Goal: Information Seeking & Learning: Learn about a topic

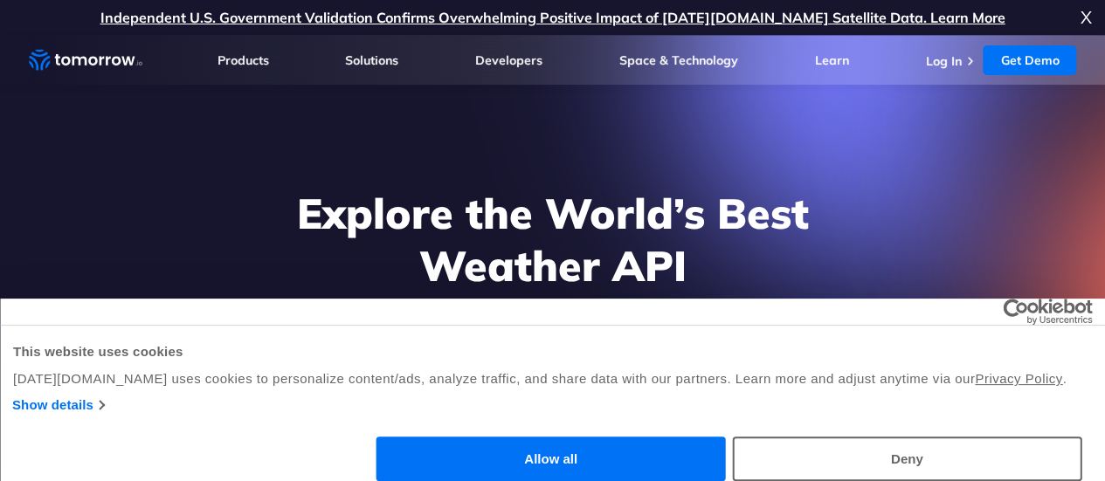
click at [726, 437] on button "Allow all" at bounding box center [550, 459] width 349 height 45
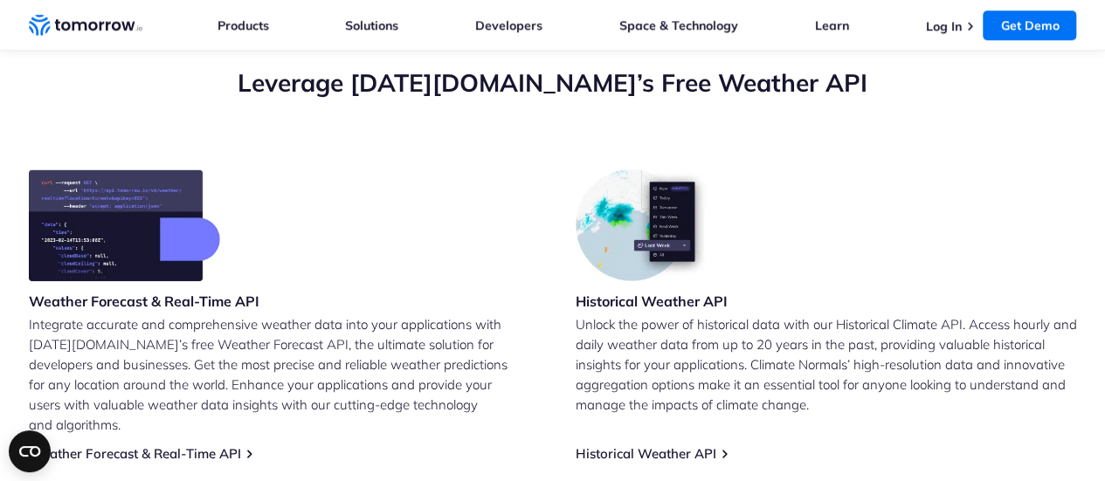
scroll to position [644, 0]
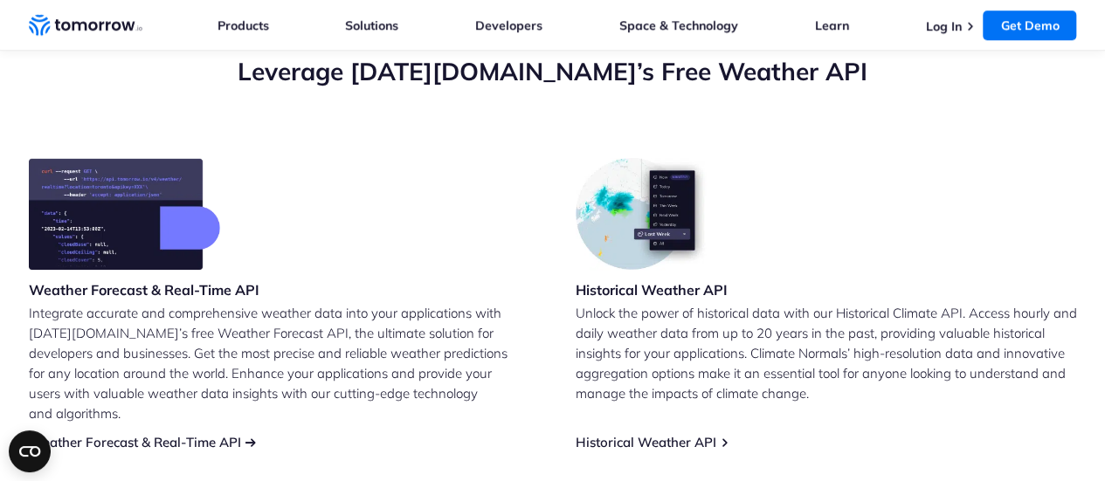
click at [216, 434] on link "Weather Forecast & Real-Time API" at bounding box center [135, 442] width 212 height 17
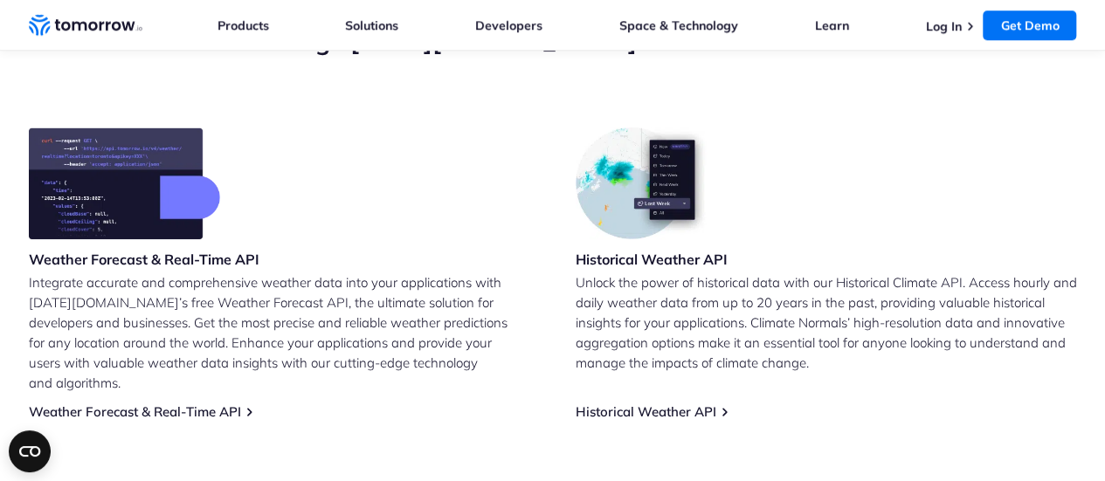
scroll to position [664, 0]
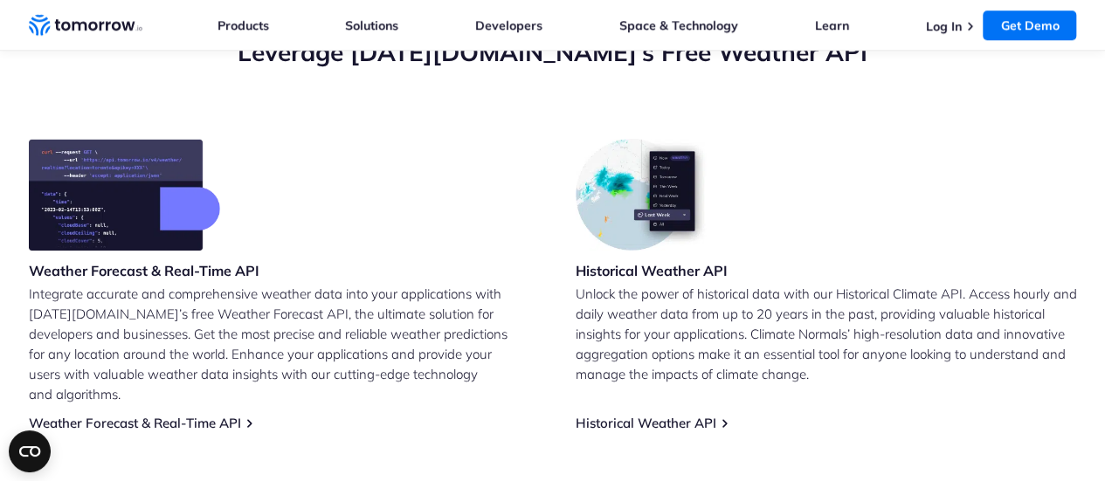
click at [220, 265] on h3 "Weather Forecast & Real-Time API" at bounding box center [144, 270] width 231 height 19
click at [162, 218] on img at bounding box center [124, 195] width 191 height 112
click at [226, 415] on link "Weather Forecast & Real-Time API" at bounding box center [135, 423] width 212 height 17
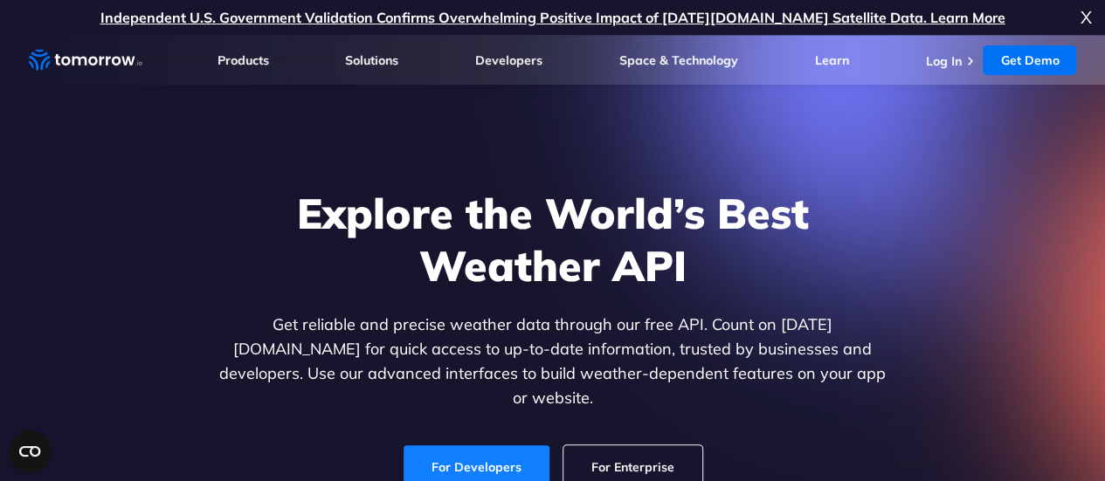
click at [519, 445] on link "For Developers" at bounding box center [476, 467] width 146 height 44
click at [964, 172] on div "Explore the World’s Best Weather API Get reliable and precise weather data thro…" at bounding box center [553, 338] width 1076 height 371
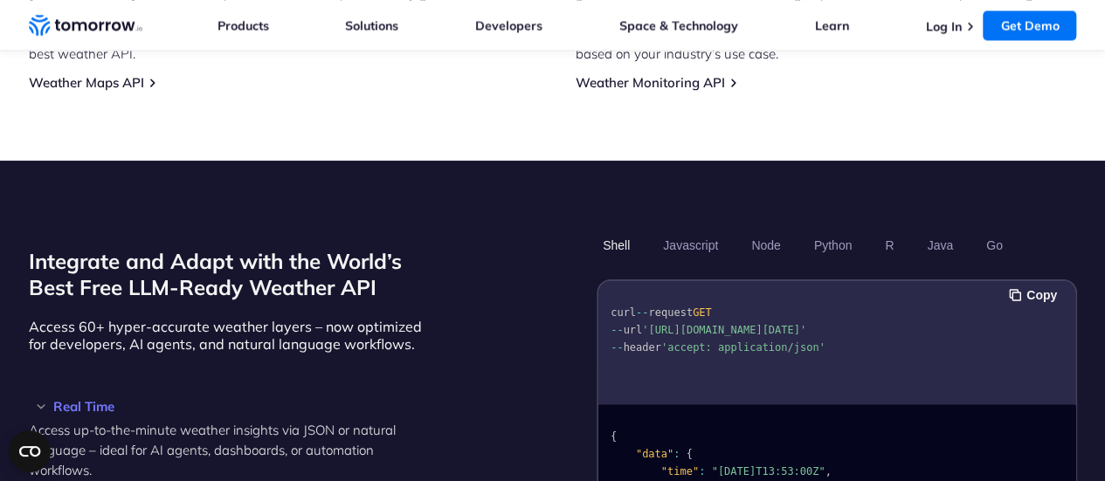
scroll to position [1335, 0]
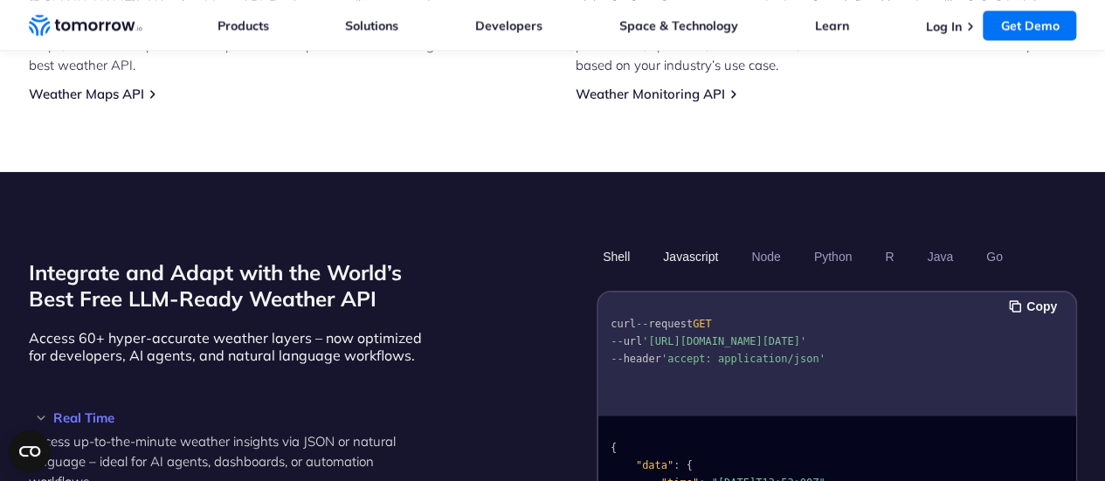
click at [700, 242] on button "Javascript" at bounding box center [690, 257] width 67 height 30
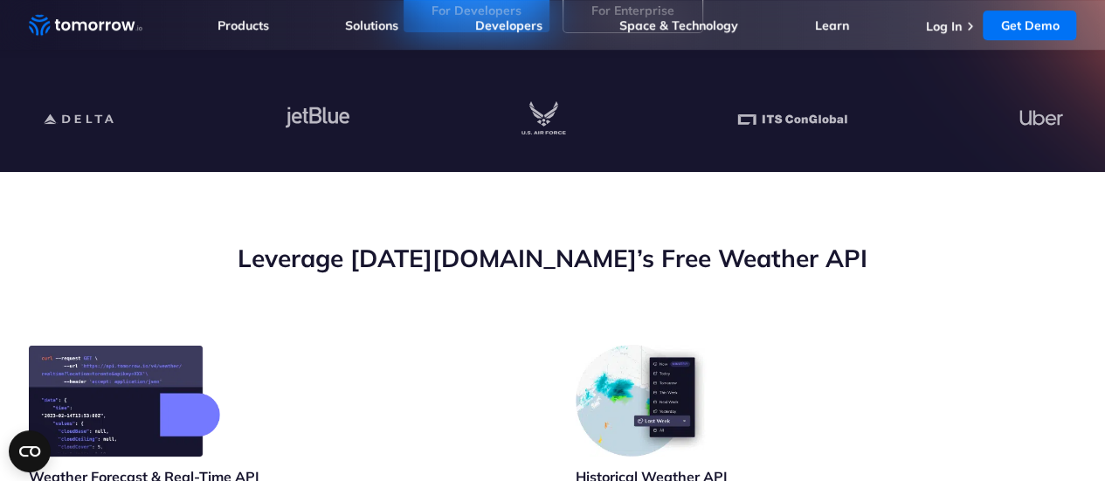
scroll to position [0, 0]
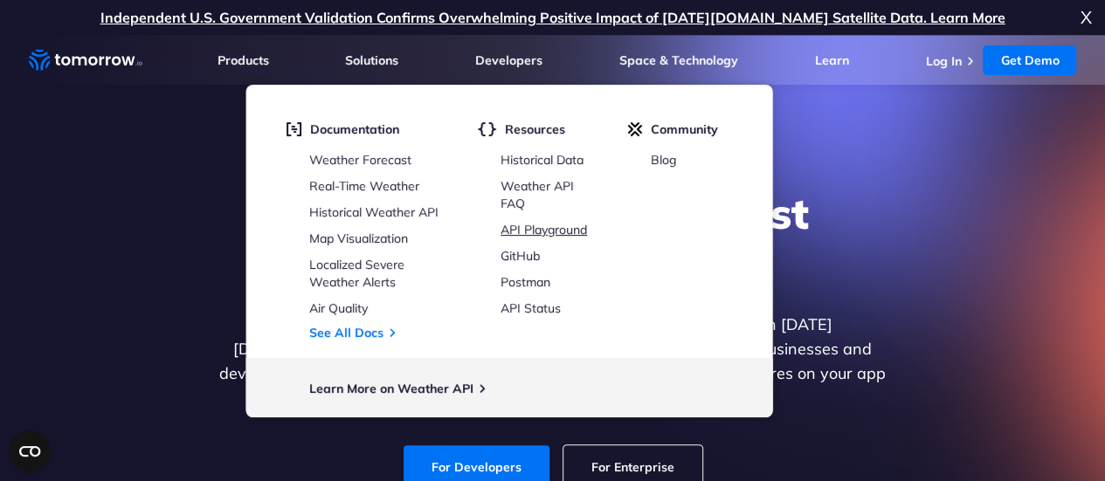
click at [550, 224] on link "API Playground" at bounding box center [543, 230] width 86 height 16
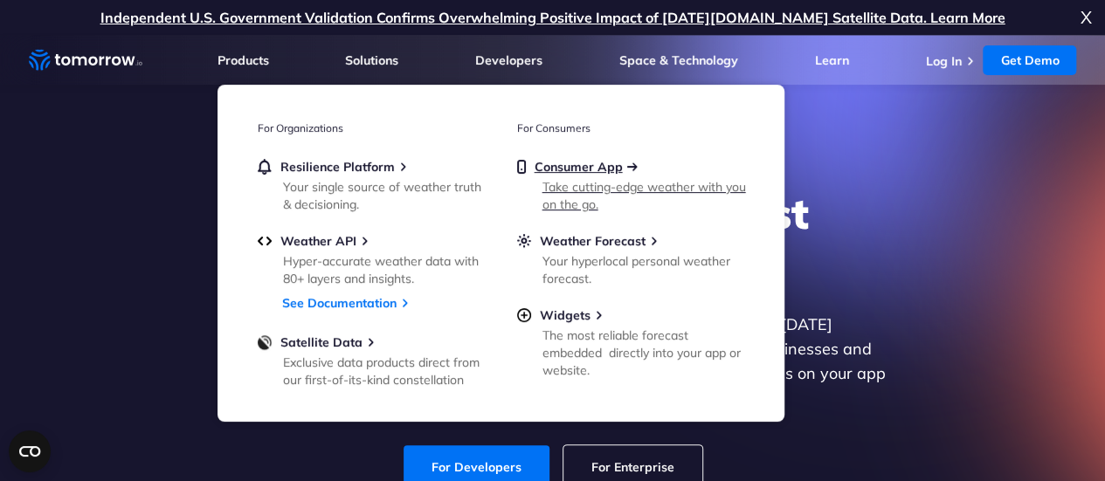
click at [569, 165] on span "Consumer App" at bounding box center [578, 167] width 88 height 16
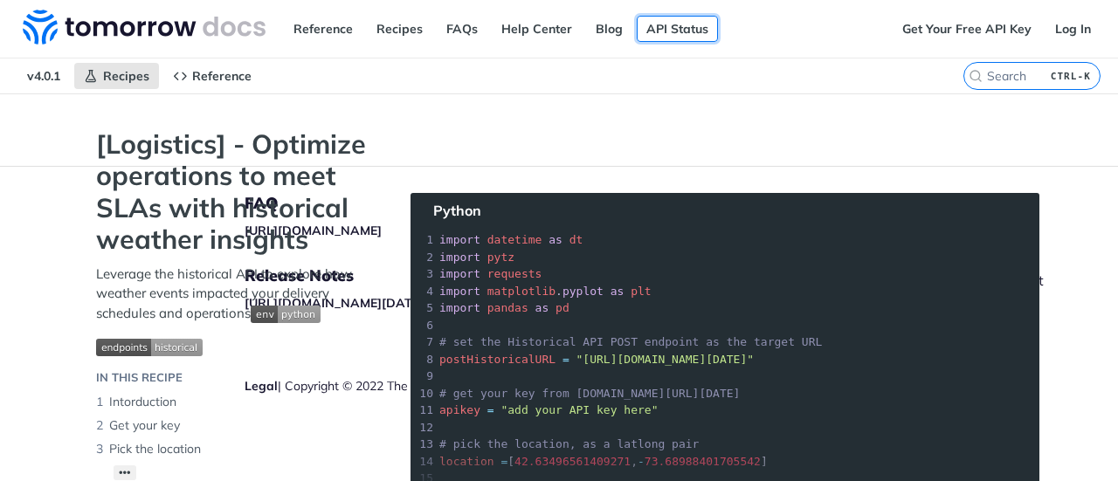
click at [687, 25] on link "API Status" at bounding box center [677, 29] width 81 height 26
